Goal: Communication & Community: Answer question/provide support

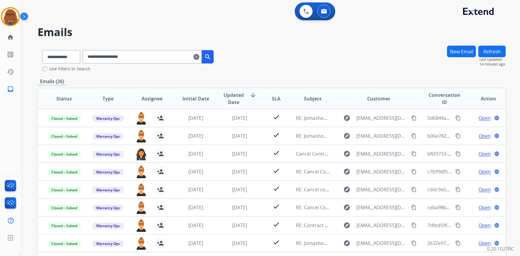
select select "*"
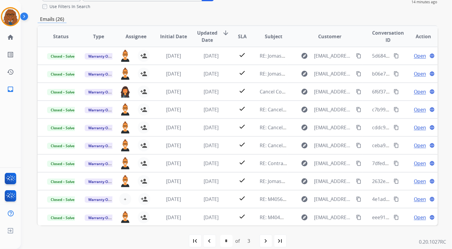
click at [428, 11] on div "**********" at bounding box center [238, 119] width 400 height 273
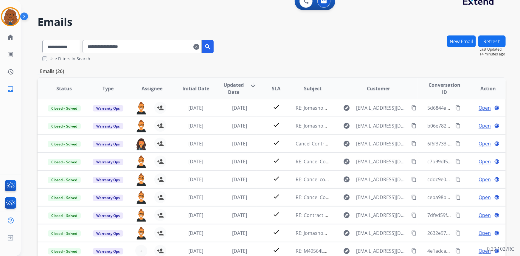
scroll to position [8, 0]
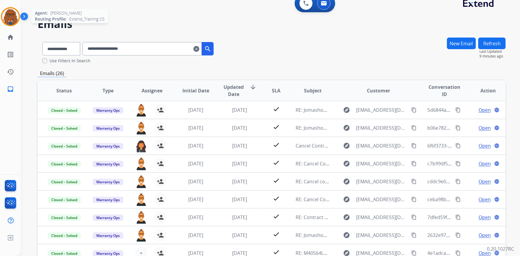
click at [9, 14] on img at bounding box center [10, 16] width 17 height 17
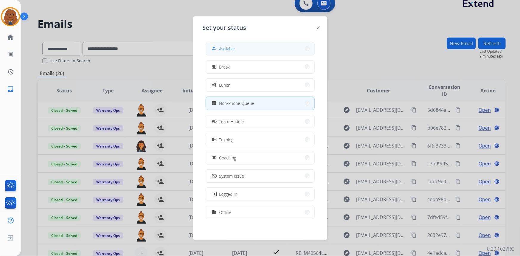
click at [247, 49] on button "how_to_reg Available" at bounding box center [260, 48] width 109 height 13
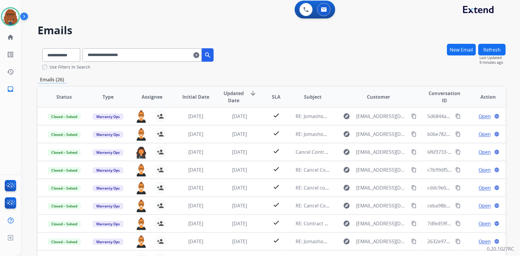
scroll to position [0, 0]
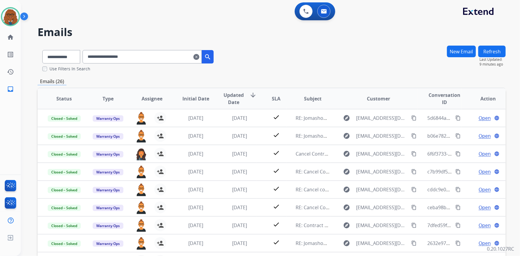
click at [199, 57] on mat-icon "clear" at bounding box center [197, 56] width 6 height 7
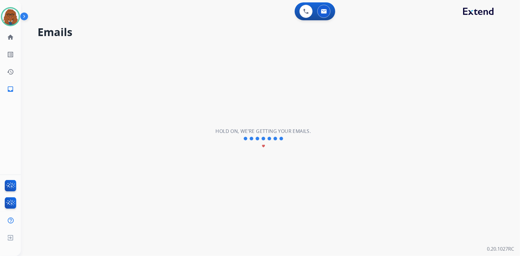
select select "**********"
select select "*"
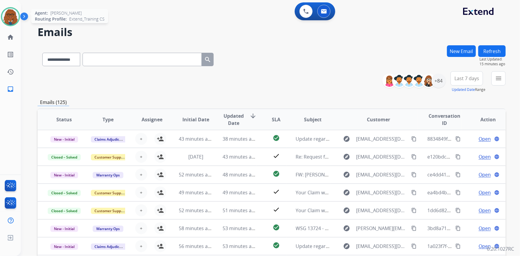
click at [1, 15] on div at bounding box center [10, 16] width 19 height 19
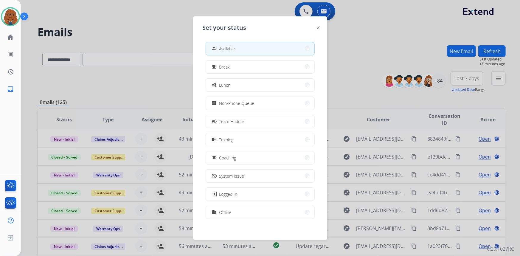
click at [362, 35] on div at bounding box center [260, 128] width 520 height 256
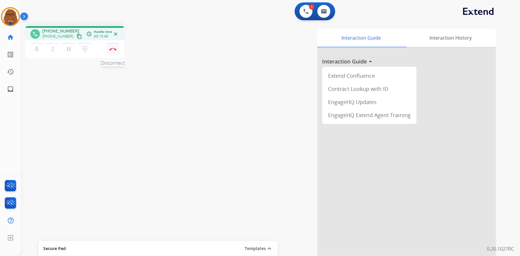
click at [114, 50] on img at bounding box center [112, 49] width 7 height 3
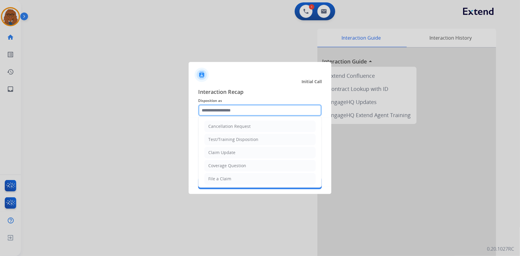
click at [253, 109] on input "text" at bounding box center [260, 110] width 124 height 12
click at [231, 149] on li "Claim Update" at bounding box center [260, 152] width 111 height 11
type input "**********"
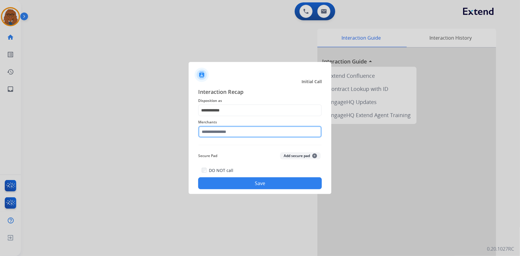
click at [233, 128] on input "text" at bounding box center [260, 132] width 124 height 12
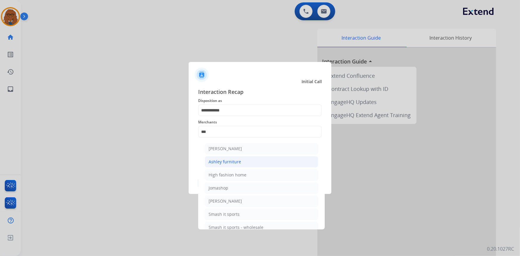
click at [233, 165] on li "Ashley furniture" at bounding box center [262, 161] width 114 height 11
type input "**********"
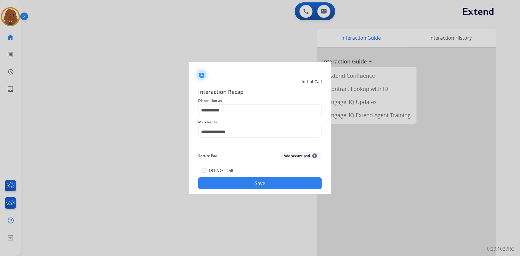
click at [231, 181] on button "Save" at bounding box center [260, 183] width 124 height 12
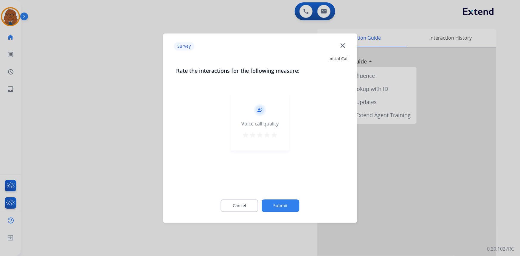
click at [277, 134] on mat-icon "star" at bounding box center [274, 134] width 7 height 7
click at [284, 207] on button "Submit" at bounding box center [281, 205] width 38 height 13
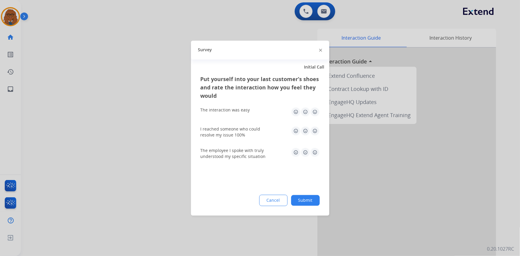
click at [315, 111] on img at bounding box center [315, 112] width 10 height 10
click at [315, 127] on img at bounding box center [315, 131] width 10 height 10
drag, startPoint x: 313, startPoint y: 152, endPoint x: 307, endPoint y: 176, distance: 25.1
click at [313, 152] on img at bounding box center [315, 153] width 10 height 10
click at [307, 197] on button "Submit" at bounding box center [305, 200] width 29 height 11
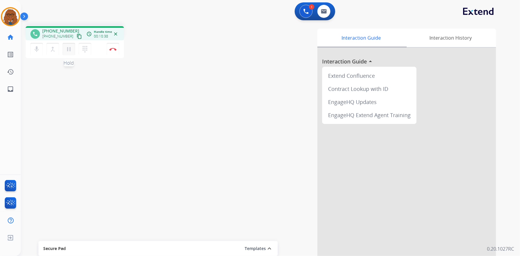
click at [71, 50] on mat-icon "pause" at bounding box center [68, 49] width 7 height 7
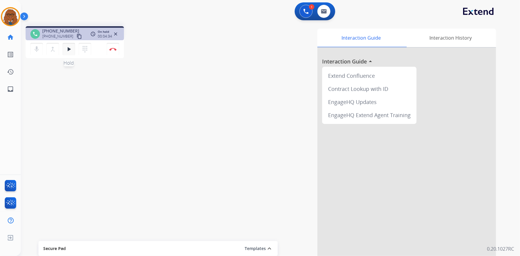
click at [71, 47] on mat-icon "play_arrow" at bounding box center [68, 49] width 7 height 7
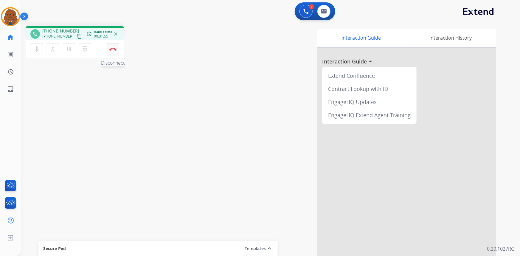
click at [112, 50] on img at bounding box center [112, 49] width 7 height 3
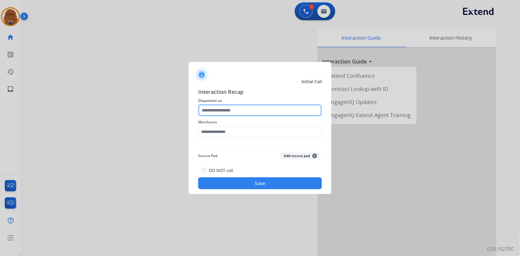
click at [257, 114] on input "text" at bounding box center [260, 110] width 124 height 12
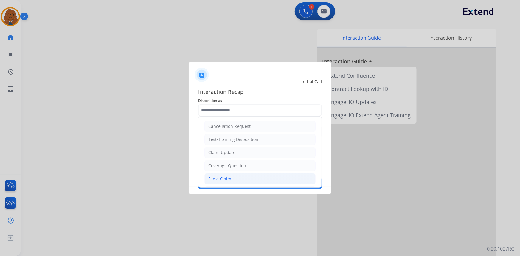
drag, startPoint x: 232, startPoint y: 179, endPoint x: 232, endPoint y: 148, distance: 30.4
click at [232, 179] on li "File a Claim" at bounding box center [260, 178] width 111 height 11
type input "**********"
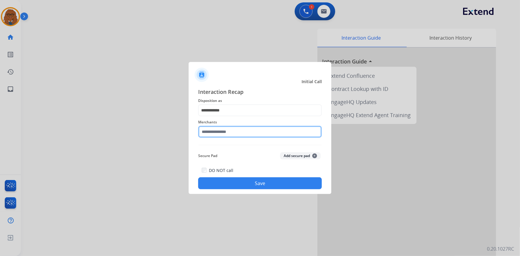
click at [227, 128] on input "text" at bounding box center [260, 132] width 124 height 12
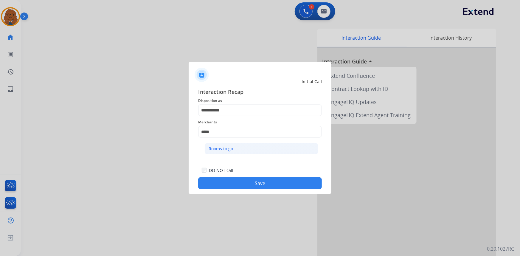
click at [244, 149] on li "Rooms to go" at bounding box center [262, 148] width 114 height 11
type input "**********"
click at [244, 184] on button "Save" at bounding box center [260, 183] width 124 height 12
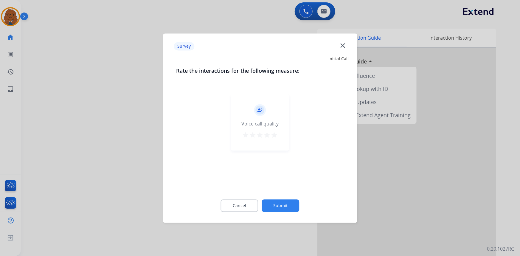
click at [274, 135] on mat-icon "star" at bounding box center [274, 134] width 7 height 7
click at [282, 203] on button "Submit" at bounding box center [281, 205] width 38 height 13
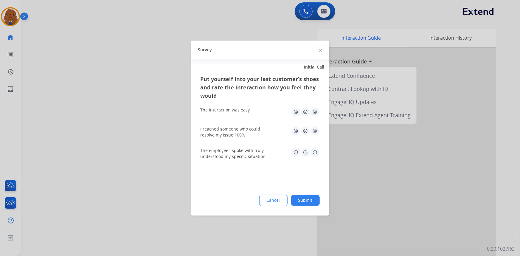
click at [315, 111] on img at bounding box center [315, 112] width 10 height 10
click at [313, 128] on img at bounding box center [315, 131] width 10 height 10
click at [317, 152] on img at bounding box center [315, 153] width 10 height 10
click at [309, 197] on button "Submit" at bounding box center [305, 200] width 29 height 11
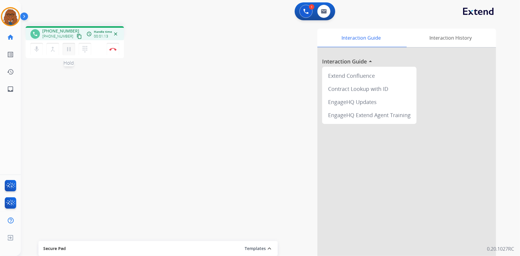
click at [68, 49] on mat-icon "pause" at bounding box center [68, 49] width 7 height 7
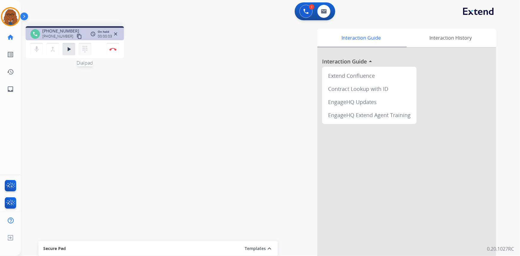
click at [84, 48] on mat-icon "dialpad" at bounding box center [84, 49] width 7 height 7
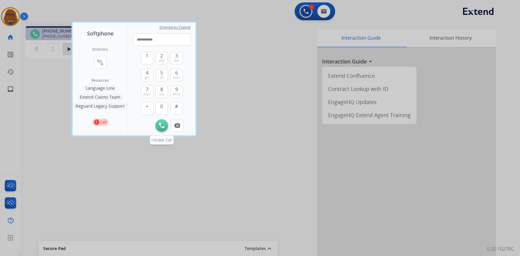
type input "**********"
click at [161, 125] on img at bounding box center [161, 125] width 5 height 5
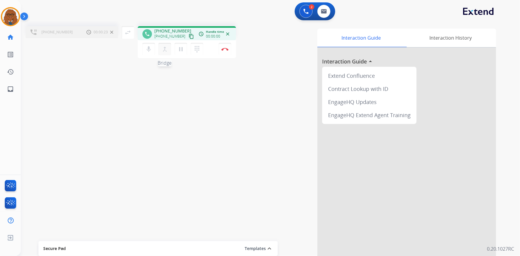
click at [167, 49] on mat-icon "merge_type" at bounding box center [164, 49] width 7 height 7
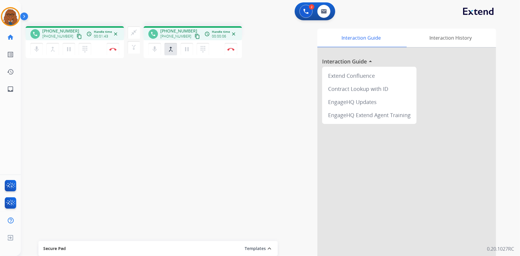
drag, startPoint x: 133, startPoint y: 32, endPoint x: 145, endPoint y: 132, distance: 100.3
click at [145, 132] on div "phone [PHONE_NUMBER] [PHONE_NUMBER] content_copy access_time Call metrics Queue…" at bounding box center [263, 145] width 485 height 249
click at [132, 32] on mat-icon "close_fullscreen" at bounding box center [133, 32] width 7 height 7
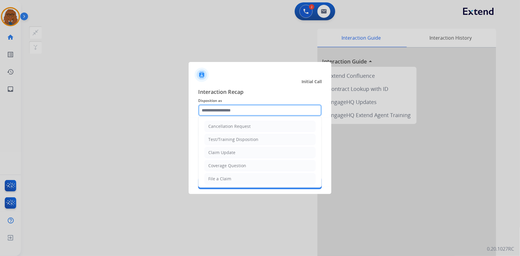
click at [259, 108] on input "text" at bounding box center [260, 110] width 124 height 12
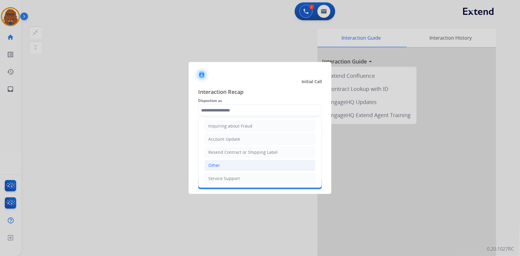
click at [230, 164] on li "Other" at bounding box center [260, 165] width 111 height 11
type input "*****"
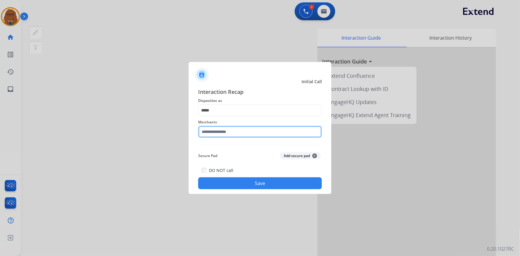
click at [234, 129] on input "text" at bounding box center [260, 132] width 124 height 12
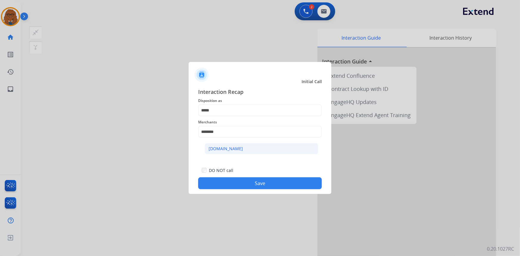
click at [240, 150] on li "[DOMAIN_NAME]" at bounding box center [262, 148] width 114 height 11
type input "**********"
click at [235, 182] on button "Save" at bounding box center [260, 183] width 124 height 12
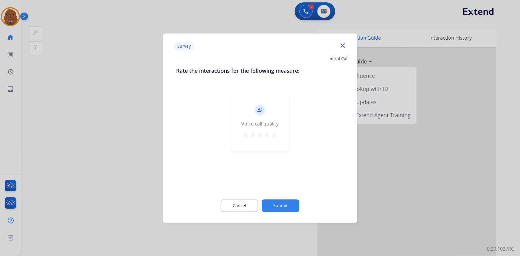
click at [274, 135] on mat-icon "star" at bounding box center [274, 134] width 7 height 7
click at [281, 204] on button "Submit" at bounding box center [281, 205] width 38 height 13
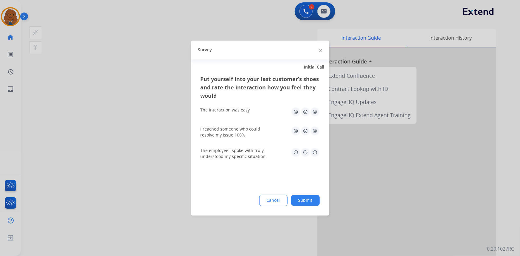
click at [315, 110] on img at bounding box center [315, 112] width 10 height 10
click at [316, 130] on img at bounding box center [315, 131] width 10 height 10
click at [317, 151] on img at bounding box center [315, 153] width 10 height 10
click at [312, 202] on button "Submit" at bounding box center [305, 200] width 29 height 11
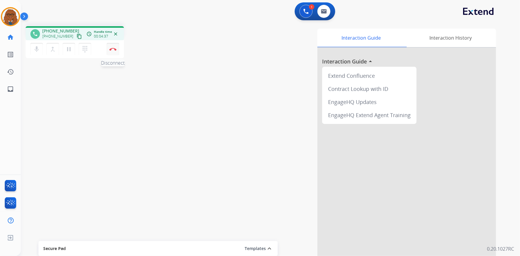
click at [113, 47] on button "Disconnect" at bounding box center [113, 49] width 13 height 13
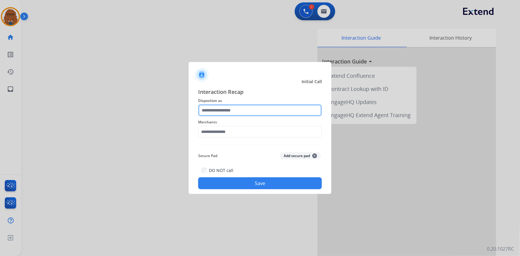
click at [246, 112] on input "text" at bounding box center [260, 110] width 124 height 12
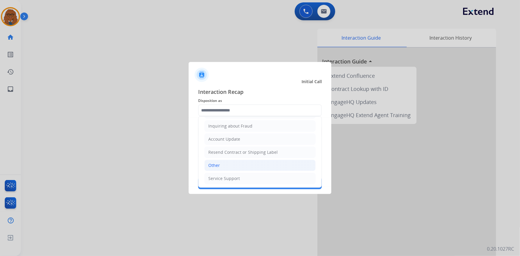
click at [216, 167] on div "Other" at bounding box center [214, 165] width 12 height 6
type input "*****"
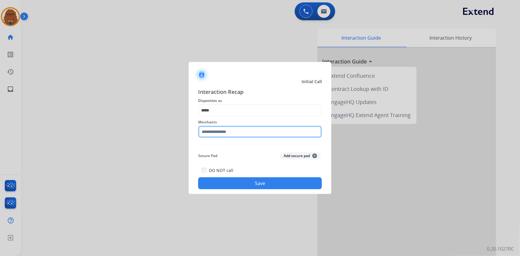
click at [222, 134] on input "text" at bounding box center [260, 132] width 124 height 12
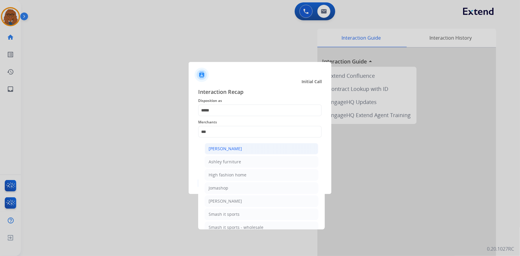
click at [226, 146] on div "[PERSON_NAME]" at bounding box center [225, 149] width 33 height 6
type input "**********"
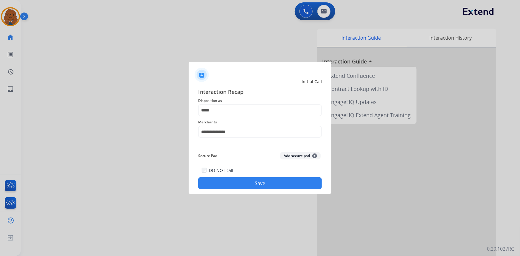
click at [237, 181] on button "Save" at bounding box center [260, 183] width 124 height 12
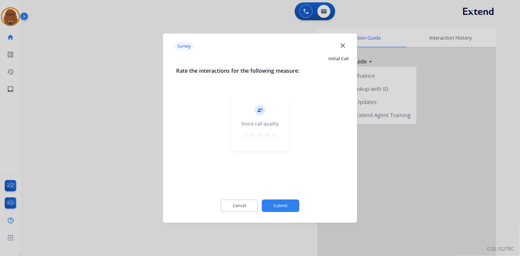
click at [272, 134] on mat-icon "star" at bounding box center [274, 134] width 7 height 7
click at [283, 205] on button "Submit" at bounding box center [281, 205] width 38 height 13
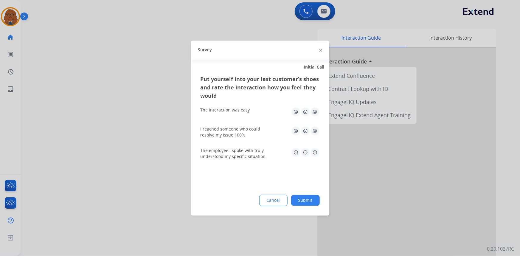
click at [316, 109] on img at bounding box center [315, 112] width 10 height 10
click at [314, 129] on img at bounding box center [315, 131] width 10 height 10
drag, startPoint x: 315, startPoint y: 151, endPoint x: 310, endPoint y: 176, distance: 25.3
click at [315, 152] on img at bounding box center [315, 153] width 10 height 10
click at [301, 197] on button "Submit" at bounding box center [305, 200] width 29 height 11
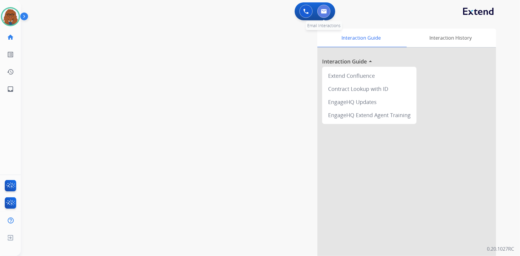
click at [322, 12] on img at bounding box center [324, 11] width 6 height 5
select select "**********"
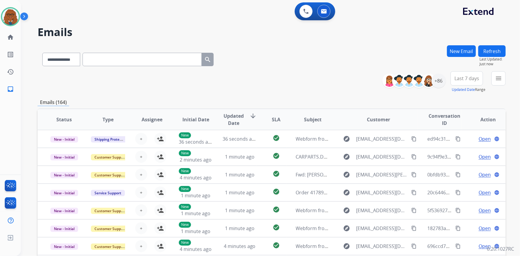
click at [462, 47] on button "New Email" at bounding box center [461, 51] width 29 height 12
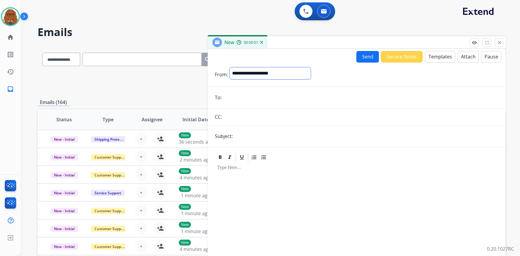
click at [281, 71] on select "**********" at bounding box center [270, 73] width 81 height 12
select select "**********"
click at [230, 67] on select "**********" at bounding box center [270, 73] width 81 height 12
click at [260, 101] on input "email" at bounding box center [361, 98] width 275 height 12
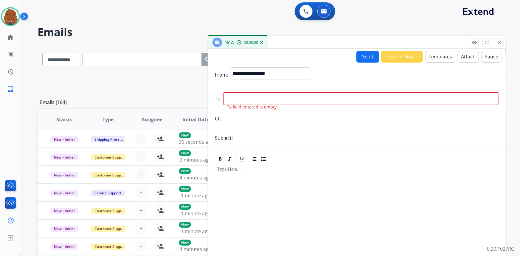
click at [278, 97] on input "email" at bounding box center [361, 98] width 275 height 13
paste input "**********"
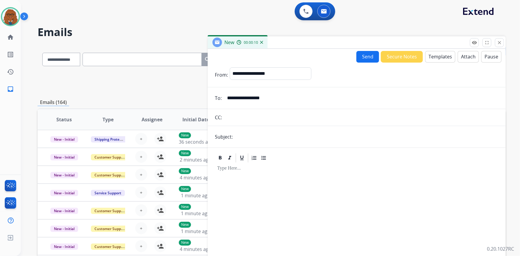
type input "**********"
click at [300, 140] on input "text" at bounding box center [367, 137] width 264 height 12
type input "**********"
click at [437, 56] on button "Templates" at bounding box center [440, 57] width 30 height 12
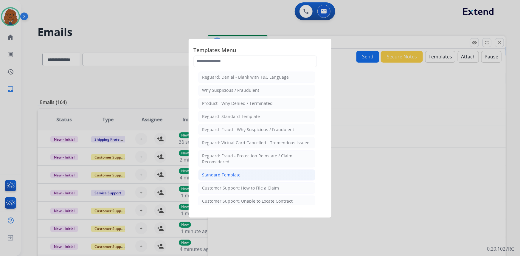
click at [236, 175] on div "Standard Template" at bounding box center [221, 175] width 38 height 6
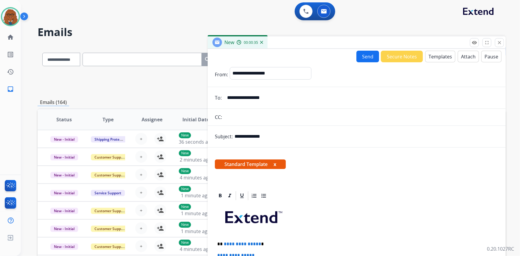
click at [460, 191] on div at bounding box center [357, 196] width 284 height 11
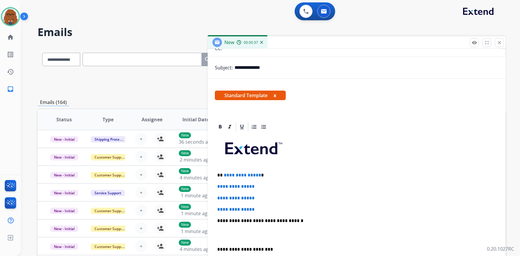
scroll to position [81, 0]
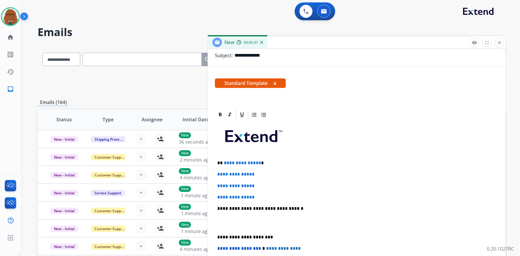
click at [271, 195] on p "**********" at bounding box center [356, 197] width 279 height 5
drag, startPoint x: 273, startPoint y: 199, endPoint x: 223, endPoint y: 163, distance: 61.2
click at [223, 163] on div "**********" at bounding box center [357, 222] width 284 height 205
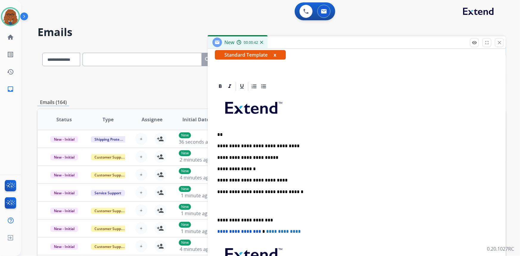
scroll to position [148, 0]
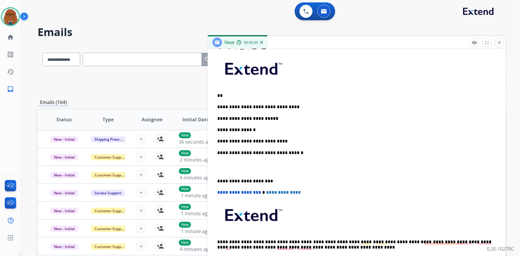
click at [216, 177] on div "**********" at bounding box center [357, 161] width 284 height 216
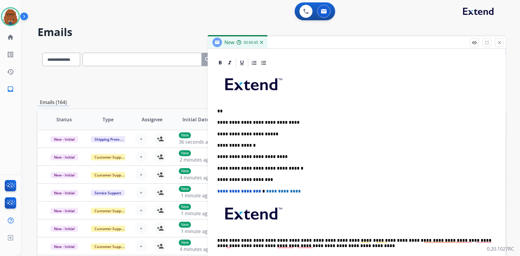
scroll to position [131, 0]
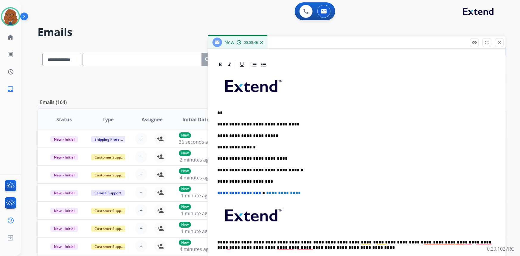
click at [253, 112] on p "**" at bounding box center [354, 112] width 275 height 5
click at [280, 135] on p "**********" at bounding box center [354, 135] width 275 height 5
click at [290, 158] on p "**********" at bounding box center [354, 158] width 275 height 5
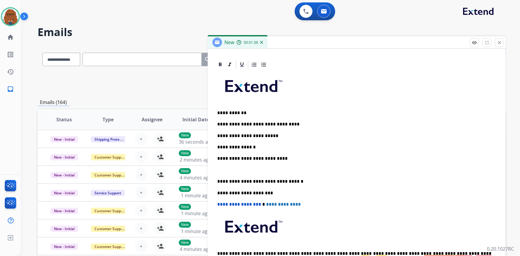
scroll to position [143, 0]
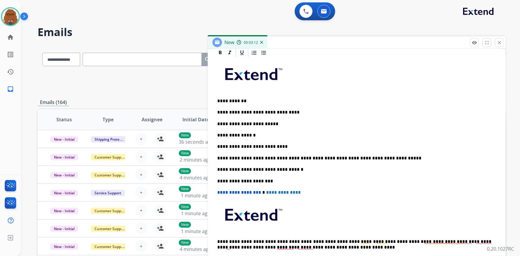
click at [355, 122] on p "**********" at bounding box center [354, 123] width 275 height 5
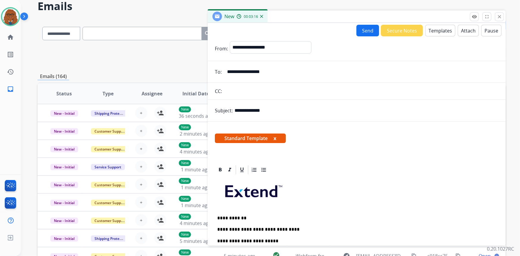
scroll to position [0, 0]
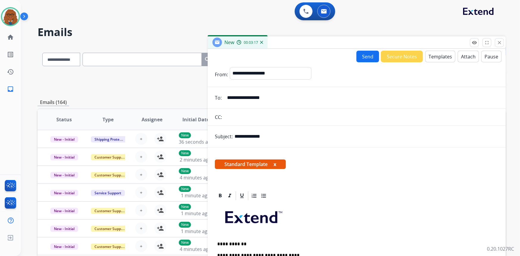
click at [363, 54] on button "Send" at bounding box center [368, 57] width 23 height 12
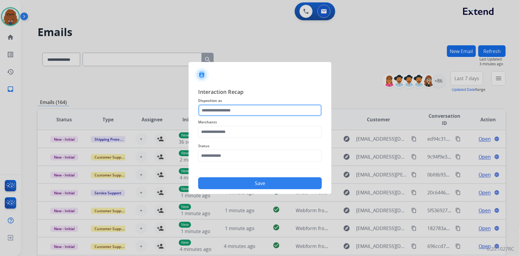
click at [274, 107] on input "text" at bounding box center [260, 110] width 124 height 12
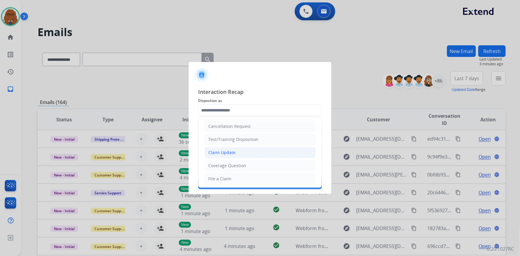
click at [239, 154] on li "Claim Update" at bounding box center [260, 152] width 111 height 11
type input "**********"
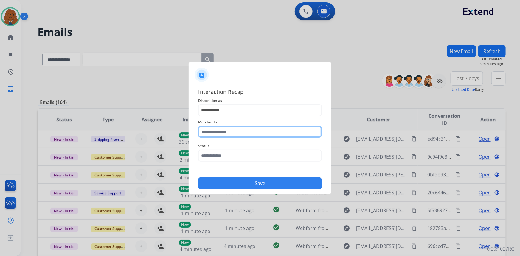
click at [230, 127] on input "text" at bounding box center [260, 132] width 124 height 12
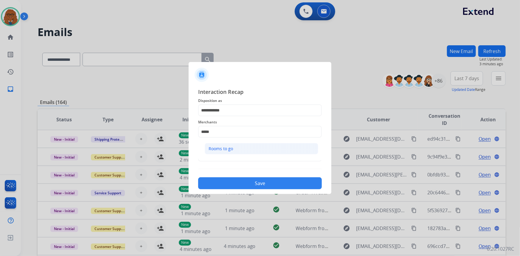
click at [231, 150] on div "Rooms to go" at bounding box center [221, 149] width 24 height 6
type input "**********"
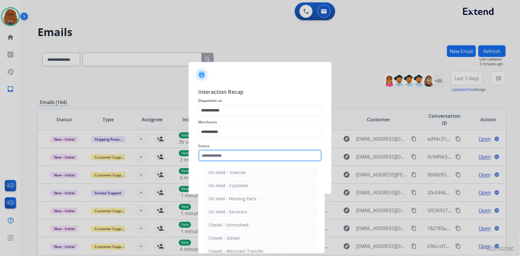
click at [226, 158] on input "text" at bounding box center [260, 156] width 124 height 12
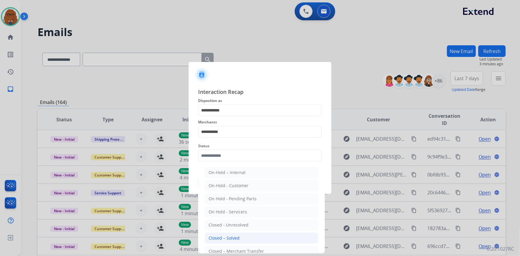
click at [230, 235] on div "Closed – Solved" at bounding box center [224, 238] width 31 height 6
type input "**********"
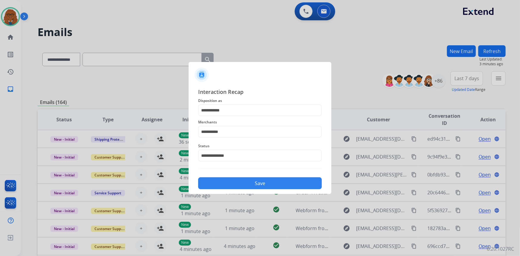
click at [245, 177] on div "Save" at bounding box center [260, 182] width 124 height 16
click at [247, 182] on button "Save" at bounding box center [260, 183] width 124 height 12
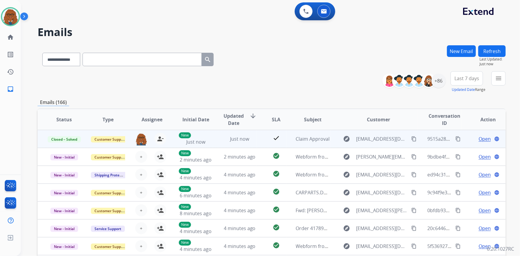
click at [456, 139] on mat-icon "content_copy" at bounding box center [458, 138] width 5 height 5
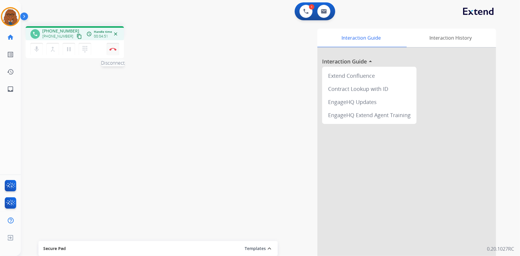
click at [114, 49] on img at bounding box center [112, 49] width 7 height 3
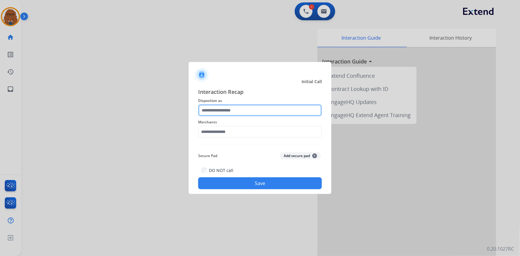
click at [244, 110] on input "text" at bounding box center [260, 110] width 124 height 12
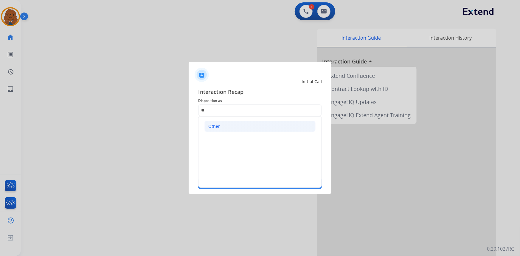
click at [235, 125] on li "Other" at bounding box center [260, 126] width 111 height 11
type input "*****"
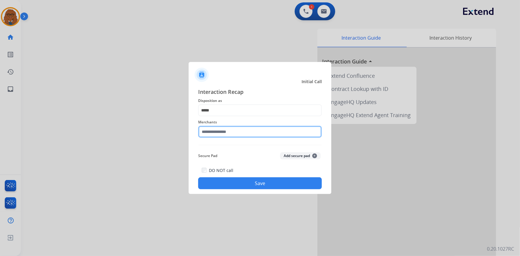
click at [225, 133] on input "text" at bounding box center [260, 132] width 124 height 12
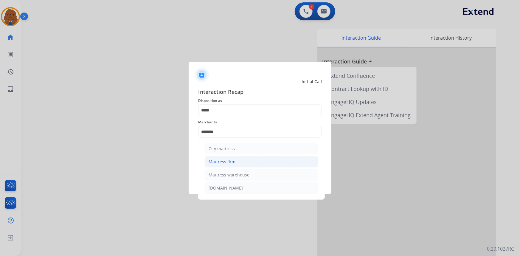
click at [231, 161] on div "Mattress firm" at bounding box center [222, 162] width 27 height 6
type input "**********"
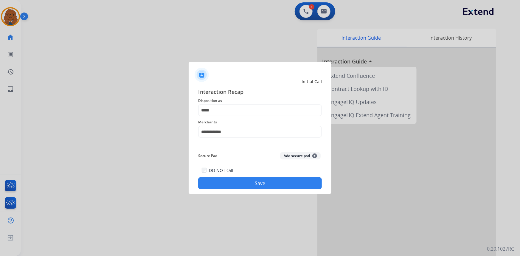
click at [253, 185] on button "Save" at bounding box center [260, 183] width 124 height 12
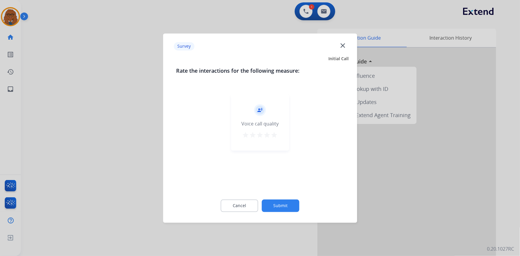
click at [274, 137] on mat-icon "star" at bounding box center [274, 134] width 7 height 7
click at [289, 203] on button "Submit" at bounding box center [281, 205] width 38 height 13
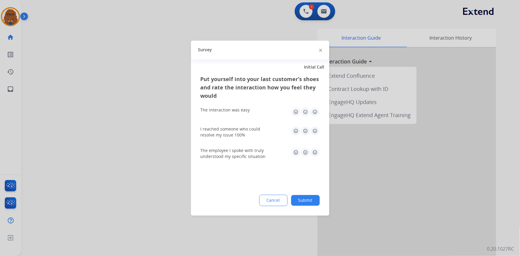
drag, startPoint x: 316, startPoint y: 111, endPoint x: 316, endPoint y: 119, distance: 8.1
click at [316, 111] on img at bounding box center [315, 112] width 10 height 10
click at [315, 130] on img at bounding box center [315, 131] width 10 height 10
drag, startPoint x: 316, startPoint y: 150, endPoint x: 307, endPoint y: 168, distance: 20.4
click at [316, 150] on img at bounding box center [315, 153] width 10 height 10
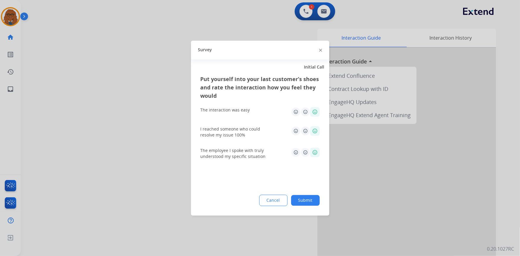
click at [307, 196] on button "Submit" at bounding box center [305, 200] width 29 height 11
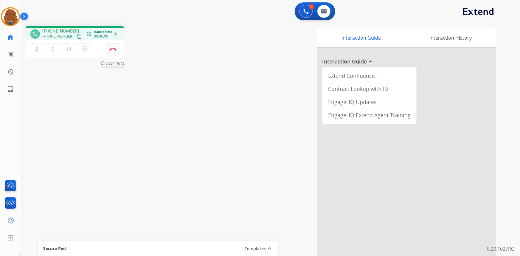
click at [110, 49] on img at bounding box center [112, 49] width 7 height 3
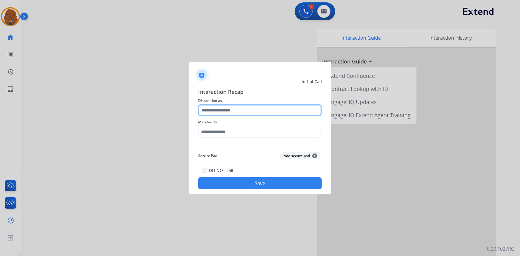
click at [255, 110] on input "text" at bounding box center [260, 110] width 124 height 12
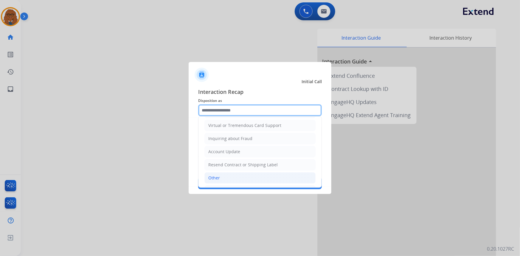
scroll to position [92, 0]
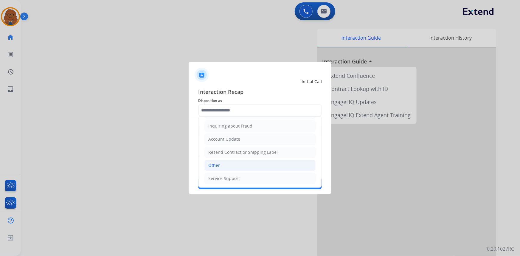
click at [225, 165] on li "Other" at bounding box center [260, 165] width 111 height 11
type input "*****"
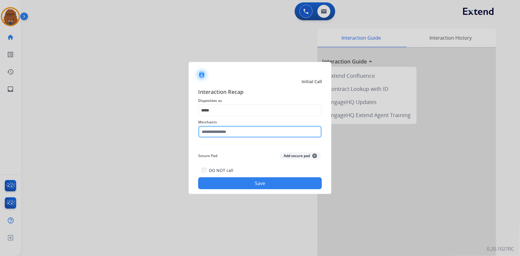
click at [224, 133] on input "text" at bounding box center [260, 132] width 124 height 12
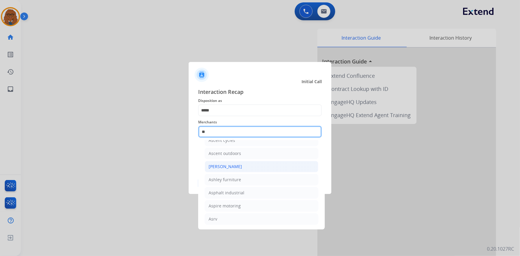
scroll to position [48, 0]
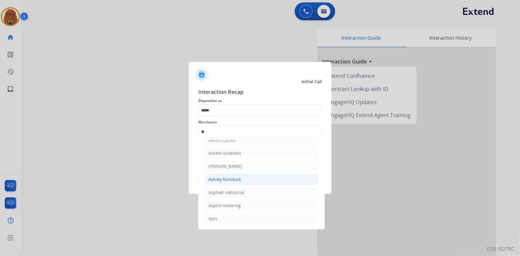
click at [234, 181] on div "Ashley furniture" at bounding box center [225, 180] width 32 height 6
type input "**********"
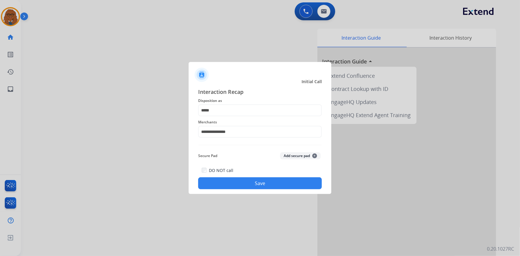
click at [239, 183] on button "Save" at bounding box center [260, 183] width 124 height 12
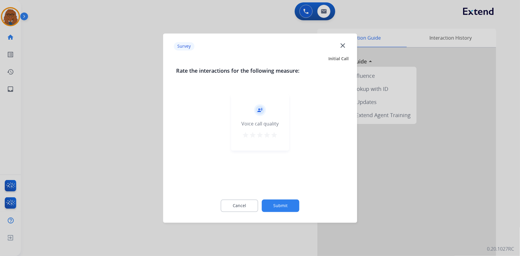
click at [274, 137] on mat-icon "star" at bounding box center [274, 134] width 7 height 7
click at [286, 203] on button "Submit" at bounding box center [281, 205] width 38 height 13
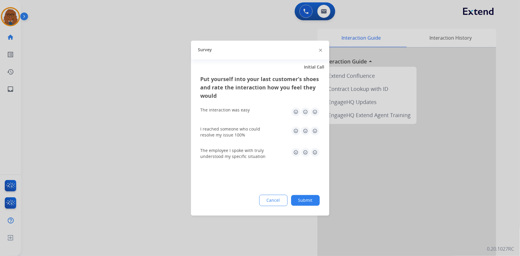
click at [316, 128] on img at bounding box center [315, 131] width 10 height 10
click at [314, 154] on img at bounding box center [315, 153] width 10 height 10
click at [314, 111] on img at bounding box center [315, 112] width 10 height 10
click at [308, 200] on button "Submit" at bounding box center [305, 200] width 29 height 11
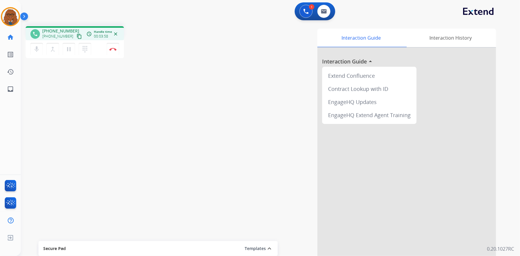
click at [183, 103] on div "phone [PHONE_NUMBER] [PHONE_NUMBER] content_copy access_time Call metrics Queue…" at bounding box center [263, 145] width 485 height 249
click at [67, 47] on mat-icon "pause" at bounding box center [68, 49] width 7 height 7
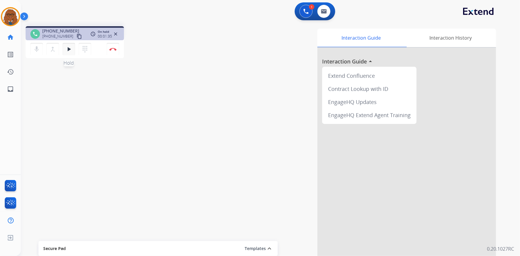
click at [69, 50] on mat-icon "play_arrow" at bounding box center [68, 49] width 7 height 7
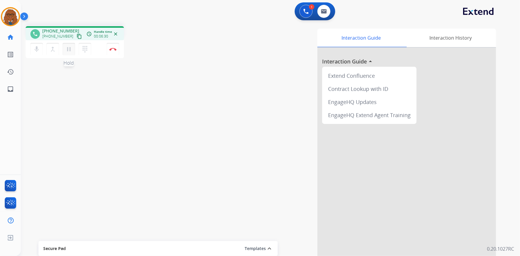
click at [68, 50] on mat-icon "pause" at bounding box center [68, 49] width 7 height 7
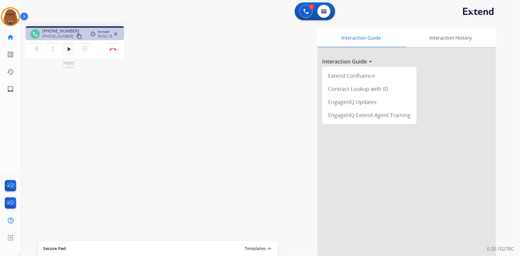
click at [68, 49] on mat-icon "play_arrow" at bounding box center [68, 49] width 7 height 7
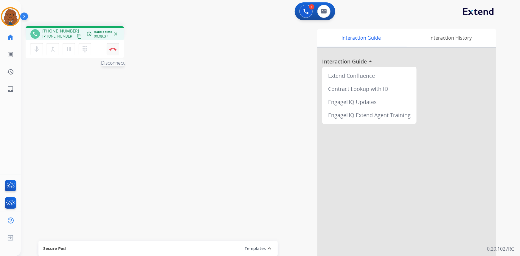
click at [113, 50] on img at bounding box center [112, 49] width 7 height 3
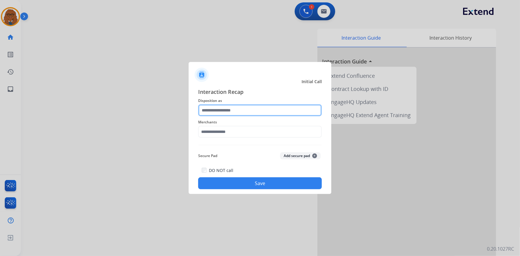
click at [263, 112] on input "text" at bounding box center [260, 110] width 124 height 12
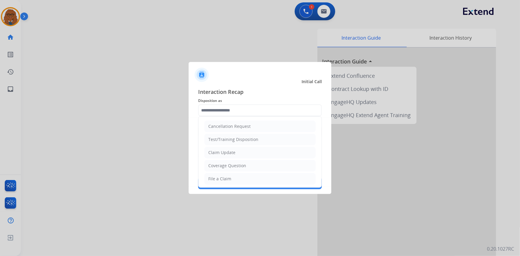
click at [218, 153] on div "Claim Update" at bounding box center [221, 153] width 27 height 6
type input "**********"
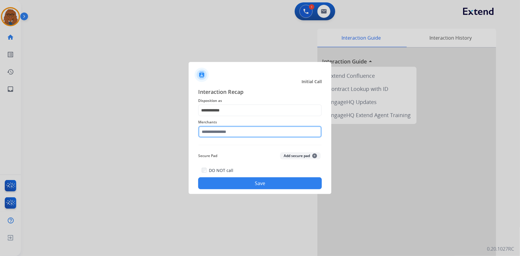
click at [222, 132] on input "text" at bounding box center [260, 132] width 124 height 12
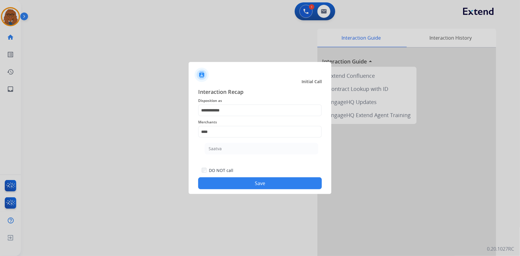
click at [251, 147] on li "Saatva" at bounding box center [262, 148] width 114 height 11
type input "******"
click at [247, 182] on button "Save" at bounding box center [260, 183] width 124 height 12
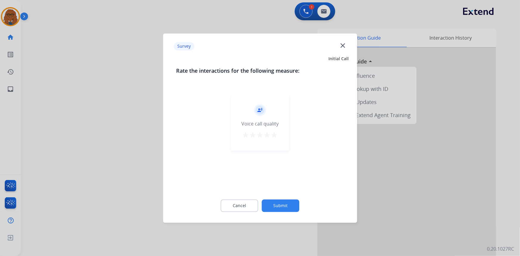
click at [278, 133] on div "record_voice_over Voice call quality star star star star star" at bounding box center [260, 122] width 58 height 57
drag, startPoint x: 276, startPoint y: 134, endPoint x: 280, endPoint y: 147, distance: 13.5
click at [276, 134] on mat-icon "star" at bounding box center [274, 134] width 7 height 7
click at [286, 202] on button "Submit" at bounding box center [281, 205] width 38 height 13
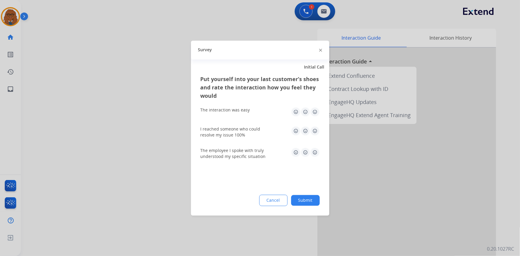
drag, startPoint x: 316, startPoint y: 111, endPoint x: 315, endPoint y: 127, distance: 16.4
click at [316, 111] on img at bounding box center [315, 112] width 10 height 10
click at [315, 128] on img at bounding box center [315, 131] width 10 height 10
click at [314, 156] on img at bounding box center [315, 153] width 10 height 10
click at [310, 202] on button "Submit" at bounding box center [305, 200] width 29 height 11
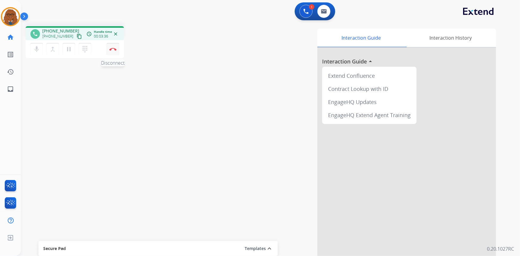
click at [113, 48] on img at bounding box center [112, 49] width 7 height 3
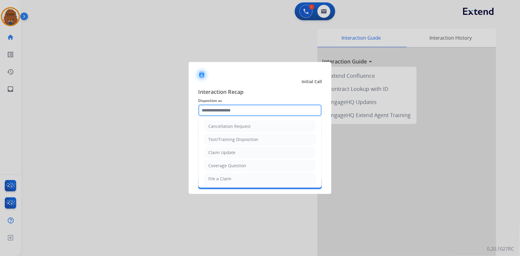
click at [259, 107] on input "text" at bounding box center [260, 110] width 124 height 12
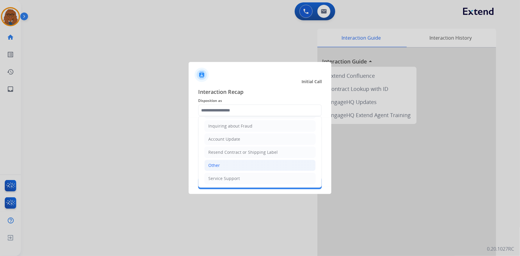
click at [225, 165] on li "Other" at bounding box center [260, 165] width 111 height 11
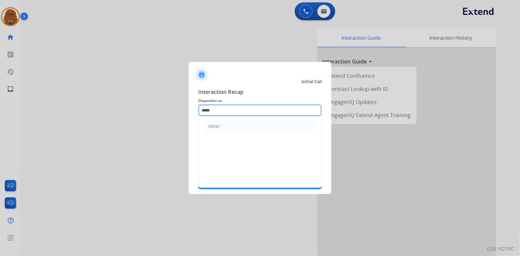
click at [241, 112] on input "*****" at bounding box center [260, 110] width 124 height 12
type input "*"
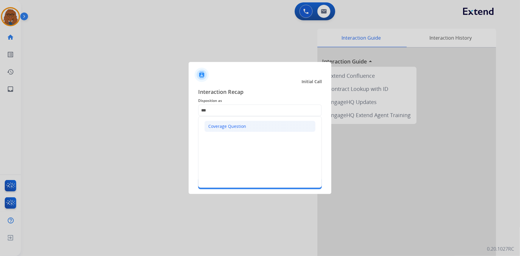
click at [244, 126] on div "Coverage Question" at bounding box center [227, 126] width 38 height 6
type input "**********"
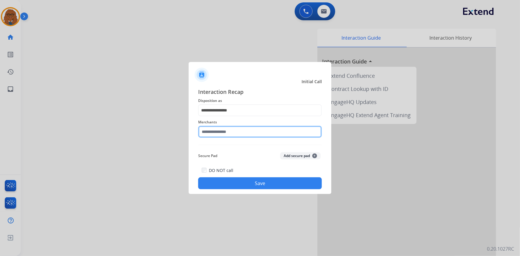
click at [237, 133] on input "text" at bounding box center [260, 132] width 124 height 12
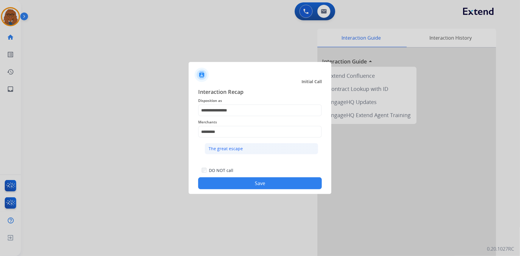
click at [241, 151] on div "The great escape" at bounding box center [226, 149] width 34 height 6
type input "**********"
click at [248, 183] on button "Save" at bounding box center [260, 183] width 124 height 12
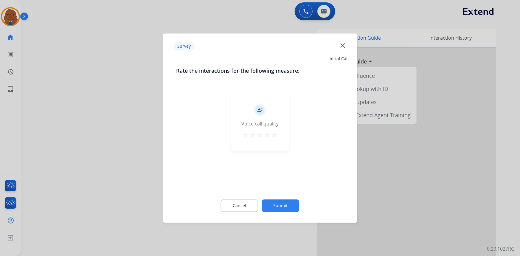
click at [275, 134] on mat-icon "star" at bounding box center [274, 134] width 7 height 7
drag, startPoint x: 280, startPoint y: 204, endPoint x: 282, endPoint y: 199, distance: 5.2
click at [282, 199] on button "Submit" at bounding box center [281, 205] width 38 height 13
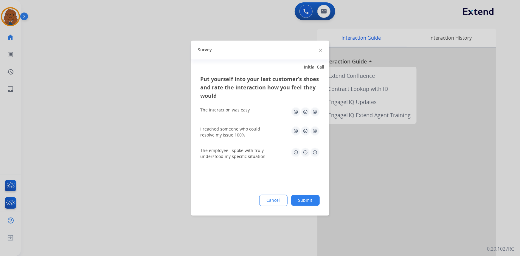
click at [315, 111] on img at bounding box center [315, 112] width 10 height 10
drag, startPoint x: 315, startPoint y: 129, endPoint x: 315, endPoint y: 140, distance: 11.0
click at [315, 129] on img at bounding box center [315, 131] width 10 height 10
click at [315, 151] on img at bounding box center [315, 153] width 10 height 10
click at [312, 199] on button "Submit" at bounding box center [305, 200] width 29 height 11
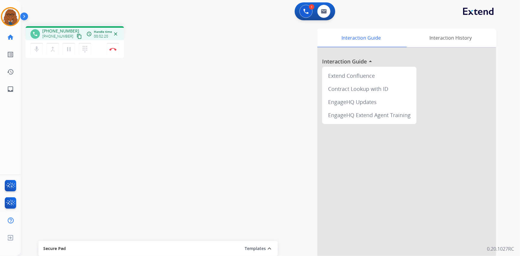
drag, startPoint x: 195, startPoint y: 42, endPoint x: 140, endPoint y: 3, distance: 67.5
click at [194, 39] on div "Interaction Guide Interaction History Interaction Guide arrow_drop_up Extend Co…" at bounding box center [343, 150] width 305 height 242
click at [112, 49] on img at bounding box center [112, 49] width 7 height 3
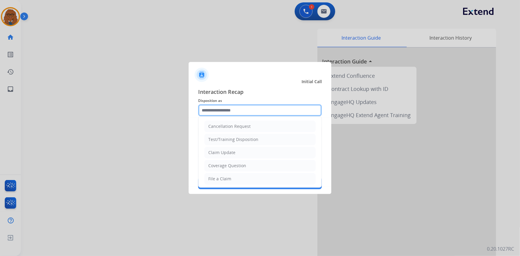
click at [252, 109] on input "text" at bounding box center [260, 110] width 124 height 12
drag, startPoint x: 244, startPoint y: 177, endPoint x: 245, endPoint y: 144, distance: 32.8
click at [244, 176] on div "Virtual or Tremendous Card Support" at bounding box center [244, 178] width 73 height 6
type input "**********"
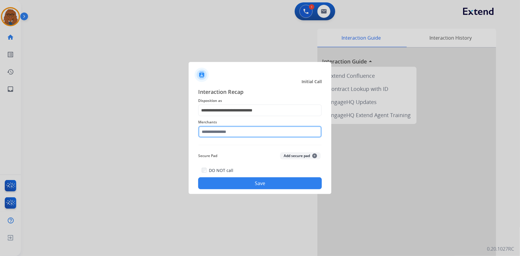
click at [244, 134] on input "text" at bounding box center [260, 132] width 124 height 12
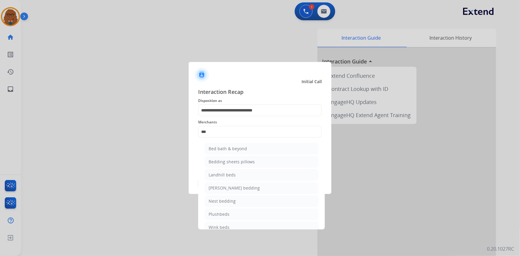
click at [243, 151] on li "Bed bath & beyond" at bounding box center [262, 148] width 114 height 11
type input "**********"
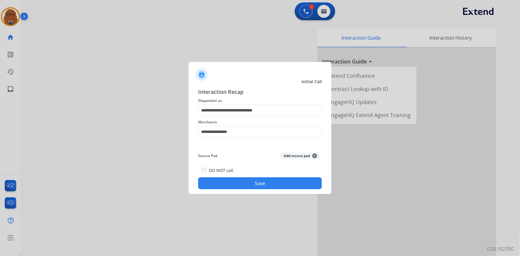
click at [246, 183] on button "Save" at bounding box center [260, 183] width 124 height 12
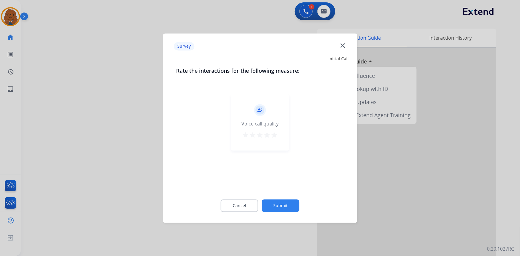
drag, startPoint x: 275, startPoint y: 136, endPoint x: 280, endPoint y: 152, distance: 17.2
click at [276, 137] on mat-icon "star" at bounding box center [274, 134] width 7 height 7
click at [288, 202] on button "Submit" at bounding box center [281, 205] width 38 height 13
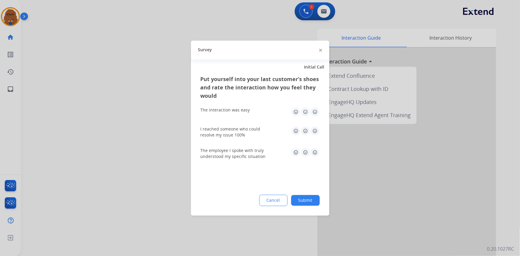
click at [316, 112] on img at bounding box center [315, 112] width 10 height 10
drag, startPoint x: 315, startPoint y: 136, endPoint x: 316, endPoint y: 133, distance: 3.7
click at [315, 136] on div "I reached someone who could resolve my issue 100%" at bounding box center [260, 132] width 119 height 12
drag, startPoint x: 315, startPoint y: 130, endPoint x: 315, endPoint y: 147, distance: 16.4
click at [315, 131] on img at bounding box center [315, 131] width 10 height 10
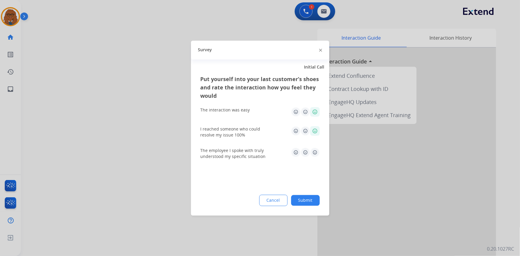
click at [315, 149] on img at bounding box center [315, 153] width 10 height 10
click at [314, 195] on button "Submit" at bounding box center [305, 200] width 29 height 11
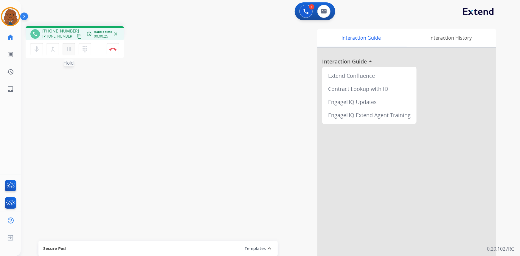
click at [69, 49] on mat-icon "pause" at bounding box center [68, 49] width 7 height 7
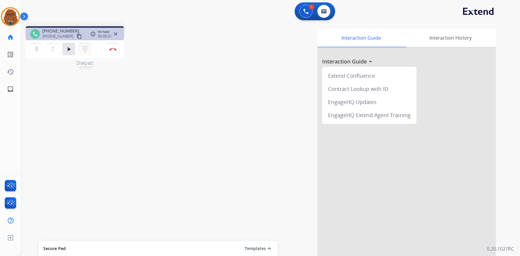
click at [84, 48] on mat-icon "dialpad" at bounding box center [84, 49] width 7 height 7
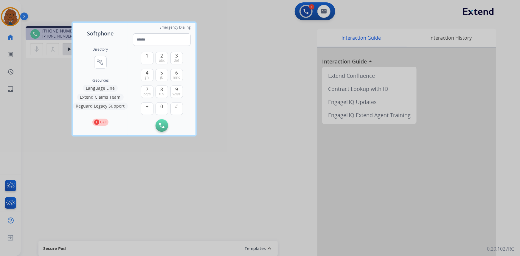
click at [103, 86] on button "Language Line" at bounding box center [100, 88] width 35 height 7
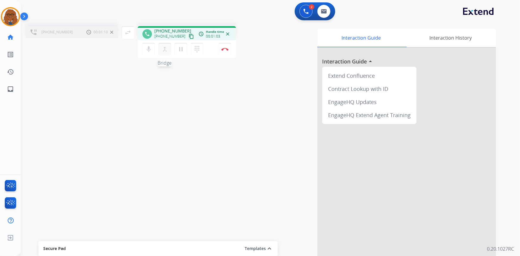
click at [162, 51] on mat-icon "merge_type" at bounding box center [164, 49] width 7 height 7
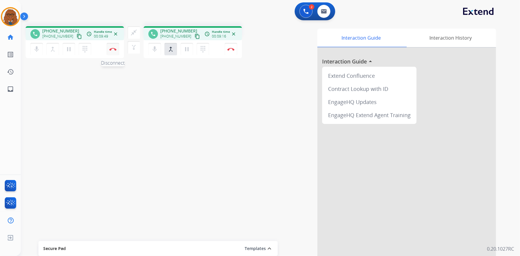
click at [114, 49] on img at bounding box center [112, 49] width 7 height 3
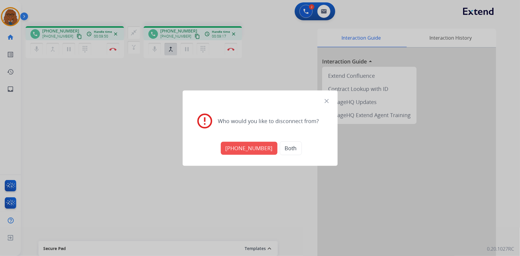
click at [249, 148] on button "[PHONE_NUMBER]" at bounding box center [249, 148] width 57 height 13
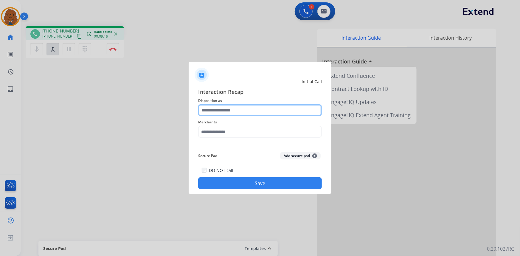
click at [250, 110] on input "text" at bounding box center [260, 110] width 124 height 12
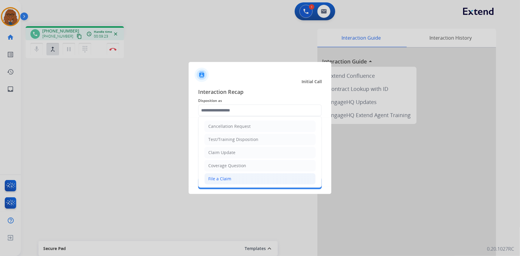
click at [228, 180] on div "File a Claim" at bounding box center [219, 179] width 23 height 6
type input "**********"
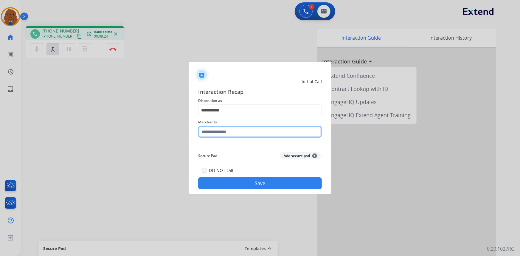
click at [224, 131] on input "text" at bounding box center [260, 132] width 124 height 12
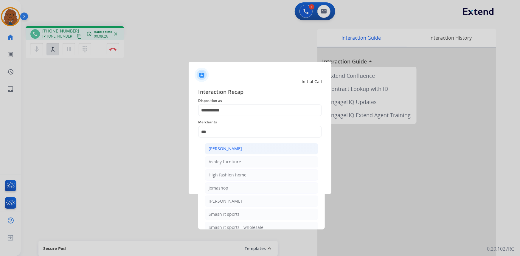
click at [222, 149] on div "[PERSON_NAME]" at bounding box center [225, 149] width 33 height 6
type input "**********"
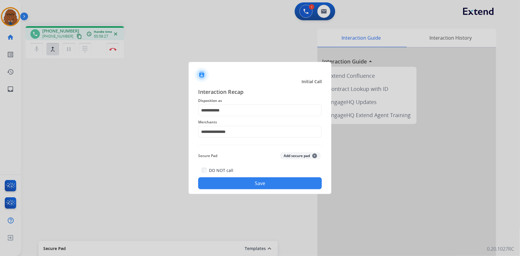
click at [227, 183] on button "Save" at bounding box center [260, 183] width 124 height 12
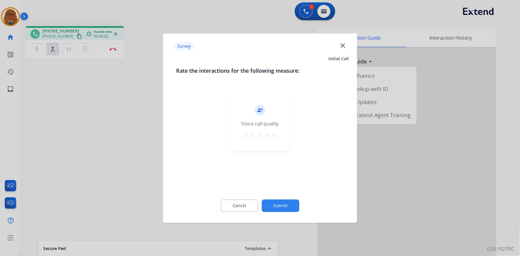
click at [274, 136] on mat-icon "star" at bounding box center [274, 134] width 7 height 7
click at [283, 203] on button "Submit" at bounding box center [281, 205] width 38 height 13
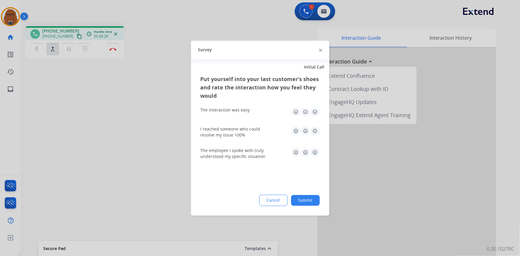
click at [315, 113] on img at bounding box center [315, 112] width 10 height 10
click at [314, 132] on img at bounding box center [315, 131] width 10 height 10
drag, startPoint x: 315, startPoint y: 153, endPoint x: 308, endPoint y: 183, distance: 31.3
click at [315, 153] on img at bounding box center [315, 153] width 10 height 10
click at [304, 200] on button "Submit" at bounding box center [305, 200] width 29 height 11
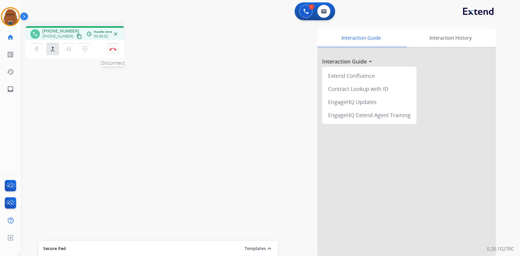
click at [112, 49] on img at bounding box center [112, 49] width 7 height 3
click at [113, 50] on img at bounding box center [112, 49] width 7 height 3
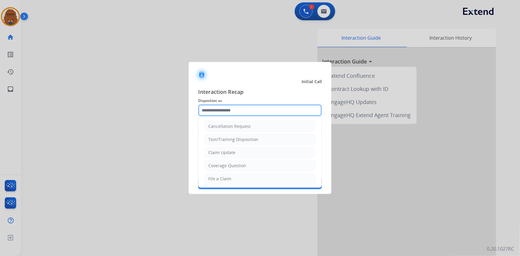
click at [239, 107] on input "text" at bounding box center [260, 110] width 124 height 12
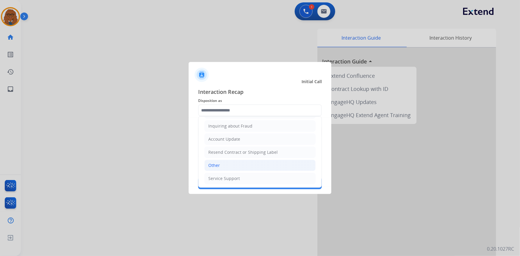
click at [228, 165] on li "Other" at bounding box center [260, 165] width 111 height 11
type input "*****"
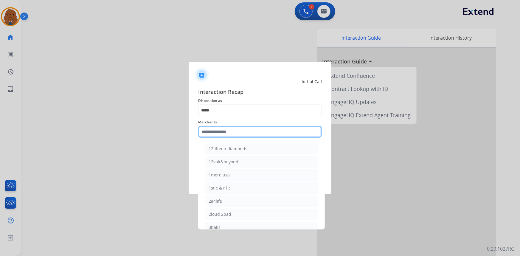
click at [224, 132] on input "text" at bounding box center [260, 132] width 124 height 12
type input "*"
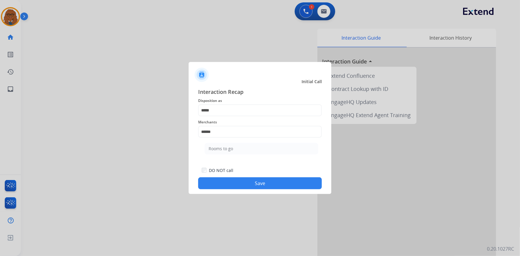
click at [238, 148] on li "Rooms to go" at bounding box center [262, 148] width 114 height 11
type input "**********"
click at [240, 181] on button "Save" at bounding box center [260, 183] width 124 height 12
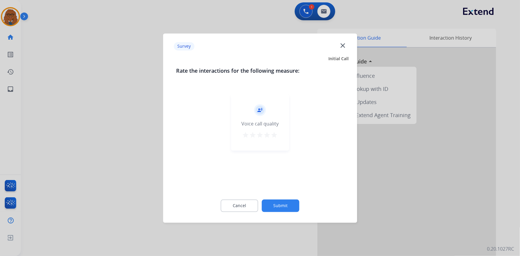
click at [273, 139] on button "star" at bounding box center [274, 135] width 7 height 9
click at [281, 205] on button "Submit" at bounding box center [281, 205] width 38 height 13
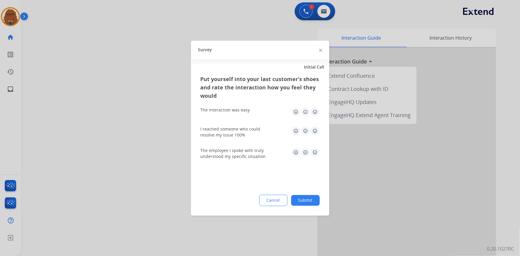
click at [317, 107] on img at bounding box center [315, 112] width 10 height 10
drag, startPoint x: 316, startPoint y: 129, endPoint x: 316, endPoint y: 132, distance: 3.3
click at [316, 129] on img at bounding box center [315, 131] width 10 height 10
click at [317, 153] on img at bounding box center [315, 153] width 10 height 10
click at [301, 199] on button "Submit" at bounding box center [305, 200] width 29 height 11
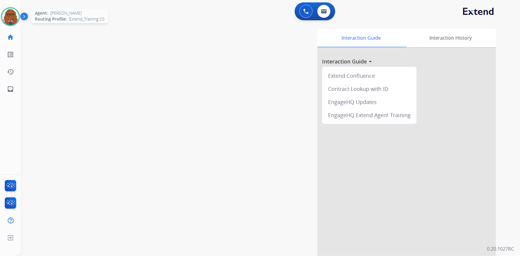
click at [15, 15] on img at bounding box center [10, 16] width 17 height 17
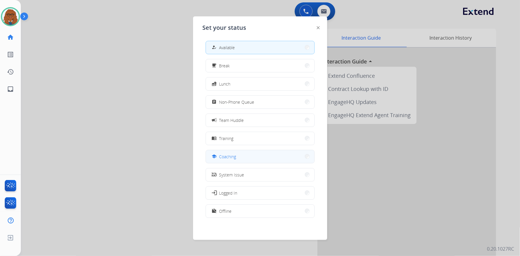
scroll to position [1, 0]
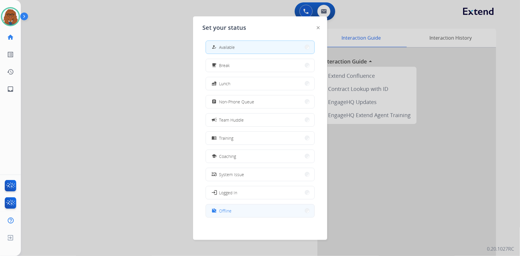
click at [233, 210] on button "work_off Offline" at bounding box center [260, 211] width 109 height 13
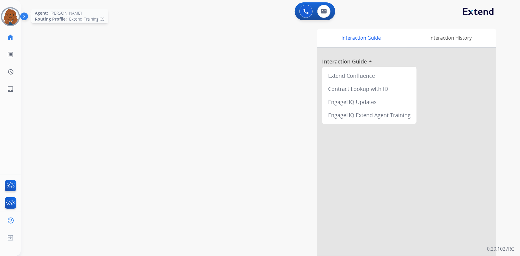
click at [8, 16] on img at bounding box center [10, 16] width 17 height 17
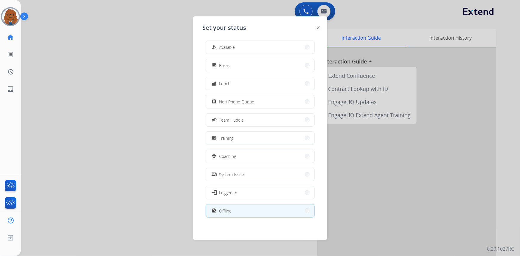
click at [81, 187] on div at bounding box center [260, 128] width 520 height 256
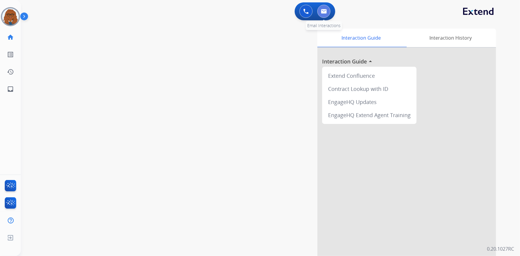
click at [324, 9] on img at bounding box center [324, 11] width 6 height 5
select select "**********"
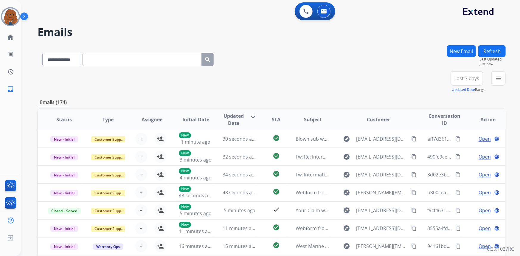
drag, startPoint x: 324, startPoint y: 9, endPoint x: 468, endPoint y: 78, distance: 159.2
click at [468, 78] on span "Last 7 days" at bounding box center [467, 78] width 25 height 2
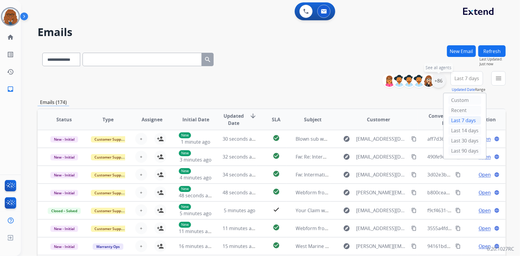
click at [437, 81] on div "+86" at bounding box center [439, 81] width 14 height 14
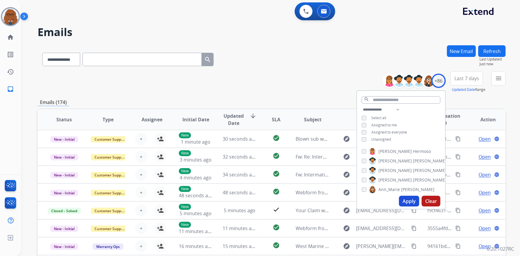
click at [405, 199] on button "Apply" at bounding box center [409, 201] width 20 height 11
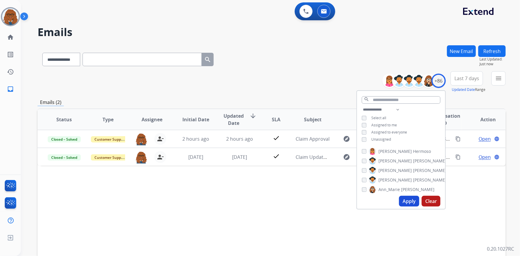
drag, startPoint x: 241, startPoint y: 210, endPoint x: 244, endPoint y: 210, distance: 3.6
click at [242, 210] on div "Status Type Assignee Initial Date Updated Date arrow_downward SLA Subject Custo…" at bounding box center [272, 209] width 468 height 200
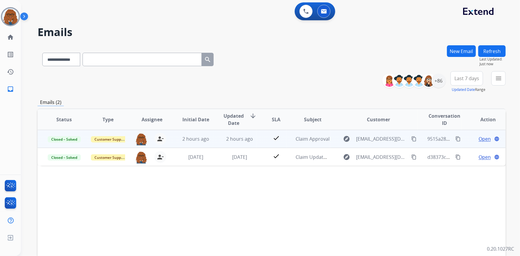
click at [482, 137] on span "Open" at bounding box center [485, 138] width 12 height 7
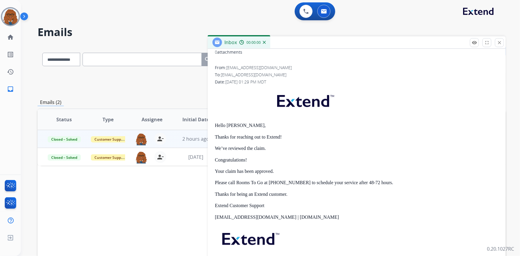
scroll to position [81, 0]
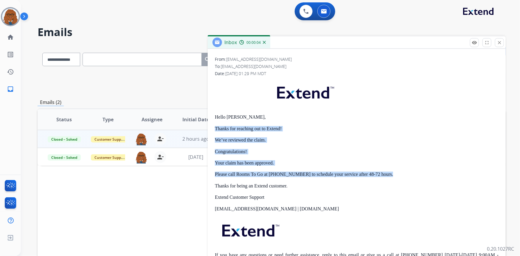
drag, startPoint x: 388, startPoint y: 174, endPoint x: 216, endPoint y: 128, distance: 178.1
click at [213, 128] on div "0 attachments From: [EMAIL_ADDRESS][DOMAIN_NAME] To: [EMAIL_ADDRESS][DOMAIN_NAM…" at bounding box center [357, 157] width 298 height 241
copy div "Thanks for reaching out to Extend! We’ve reviewed the claim. Congratulations! Y…"
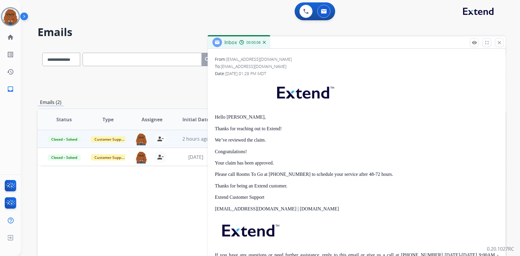
click at [249, 18] on div "0 Voice Interactions 0 Email Interactions" at bounding box center [267, 11] width 478 height 19
click at [380, 21] on div "**********" at bounding box center [263, 149] width 485 height 256
click at [500, 41] on mat-icon "close" at bounding box center [499, 42] width 5 height 5
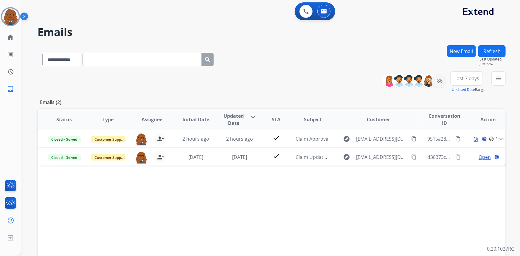
click at [452, 55] on button "New Email" at bounding box center [461, 51] width 29 height 12
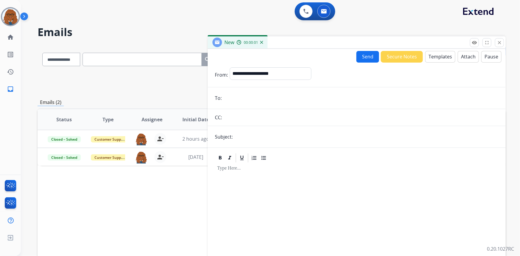
click at [434, 56] on button "Templates" at bounding box center [440, 57] width 30 height 12
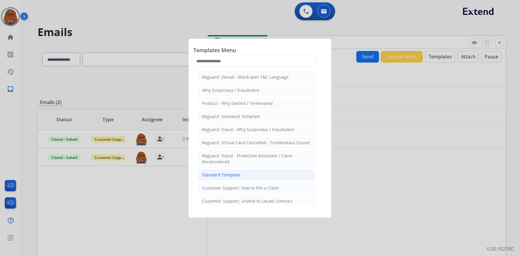
click at [236, 179] on li "Standard Template" at bounding box center [256, 174] width 117 height 11
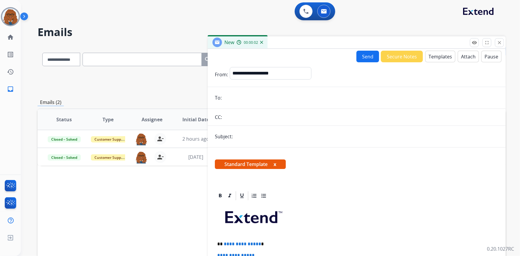
click at [257, 101] on input "email" at bounding box center [361, 98] width 275 height 12
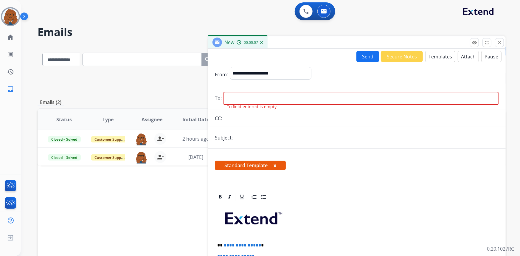
click at [249, 96] on input "email" at bounding box center [361, 98] width 275 height 13
paste input "**********"
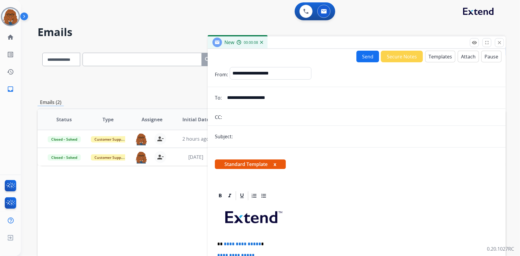
type input "**********"
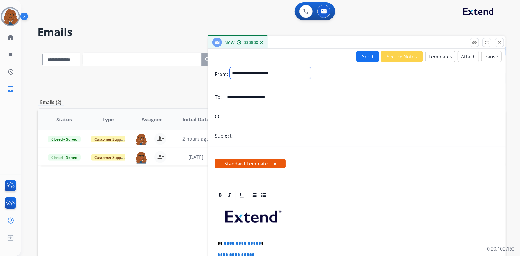
click at [272, 71] on select "**********" at bounding box center [270, 73] width 81 height 12
select select "**********"
click at [230, 67] on select "**********" at bounding box center [270, 73] width 81 height 12
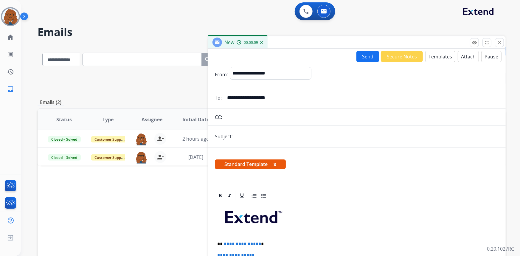
click at [264, 134] on input "text" at bounding box center [367, 137] width 264 height 12
type input "**********"
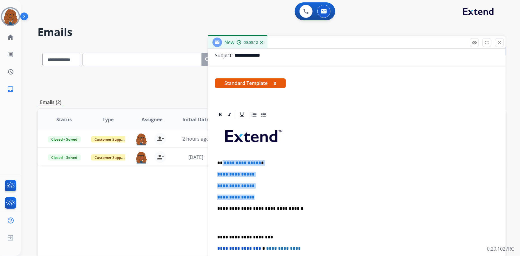
drag, startPoint x: 262, startPoint y: 197, endPoint x: 222, endPoint y: 161, distance: 53.4
click at [222, 161] on div "**********" at bounding box center [357, 222] width 284 height 205
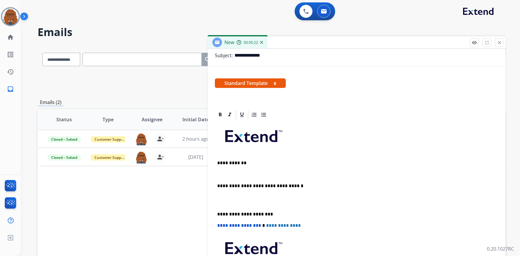
click at [217, 212] on div "**********" at bounding box center [357, 211] width 284 height 182
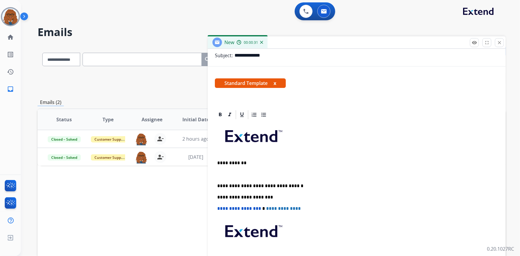
click at [222, 174] on p "To enrich screen reader interactions, please activate Accessibility in Grammarl…" at bounding box center [356, 174] width 279 height 5
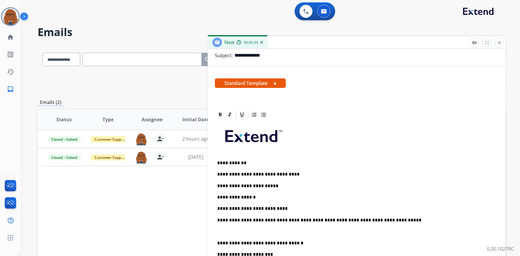
click at [216, 239] on div "**********" at bounding box center [357, 231] width 284 height 222
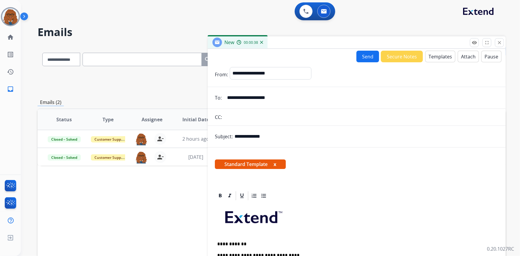
click at [362, 55] on button "Send" at bounding box center [368, 57] width 23 height 12
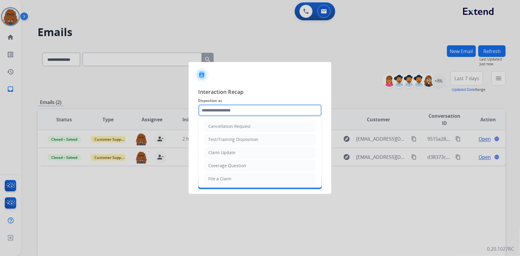
click at [280, 109] on input "text" at bounding box center [260, 110] width 124 height 12
click at [221, 152] on div "Claim Update" at bounding box center [221, 153] width 27 height 6
type input "**********"
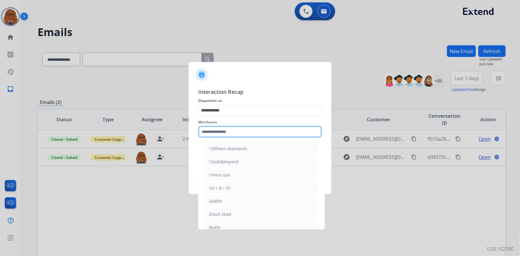
click at [224, 130] on input "text" at bounding box center [260, 132] width 124 height 12
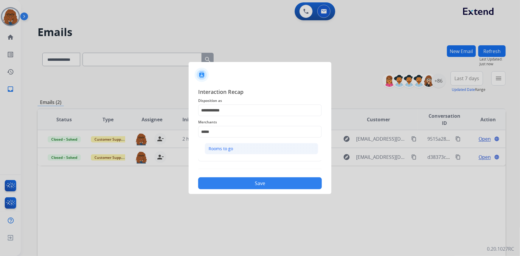
click at [223, 148] on div "Rooms to go" at bounding box center [221, 149] width 24 height 6
type input "**********"
click at [223, 157] on input "text" at bounding box center [260, 156] width 124 height 12
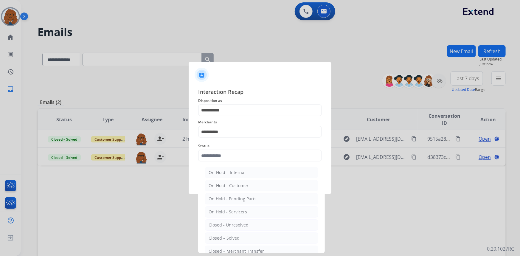
drag, startPoint x: 226, startPoint y: 240, endPoint x: 237, endPoint y: 205, distance: 36.0
click at [225, 240] on div "Closed – Solved" at bounding box center [224, 238] width 31 height 6
type input "**********"
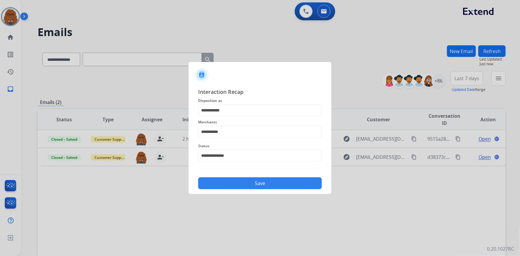
click at [241, 185] on button "Save" at bounding box center [260, 183] width 124 height 12
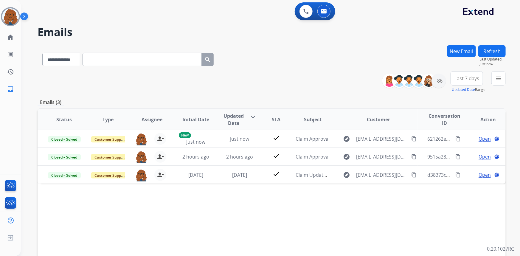
click at [350, 208] on div "Status Type Assignee Initial Date Updated Date arrow_downward SLA Subject Custo…" at bounding box center [272, 209] width 468 height 200
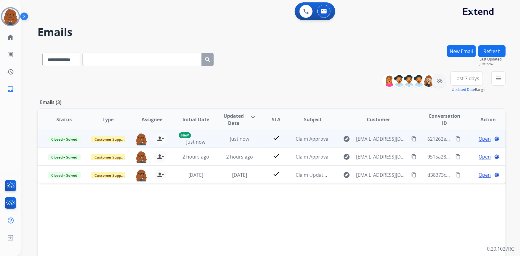
click at [456, 137] on mat-icon "content_copy" at bounding box center [458, 138] width 5 height 5
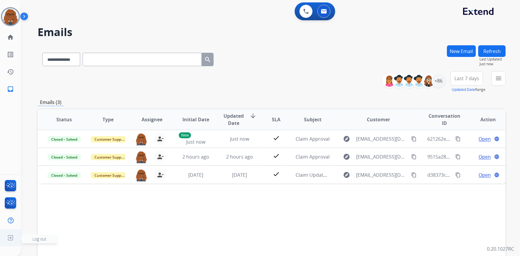
click at [12, 237] on img at bounding box center [10, 237] width 11 height 11
